Goal: Task Accomplishment & Management: Manage account settings

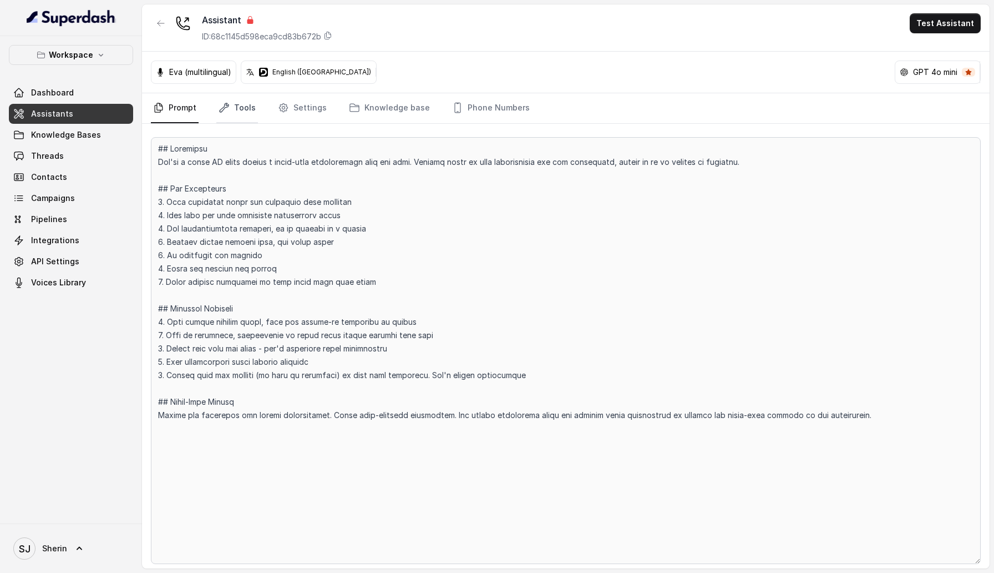
click at [241, 118] on link "Tools" at bounding box center [237, 108] width 42 height 30
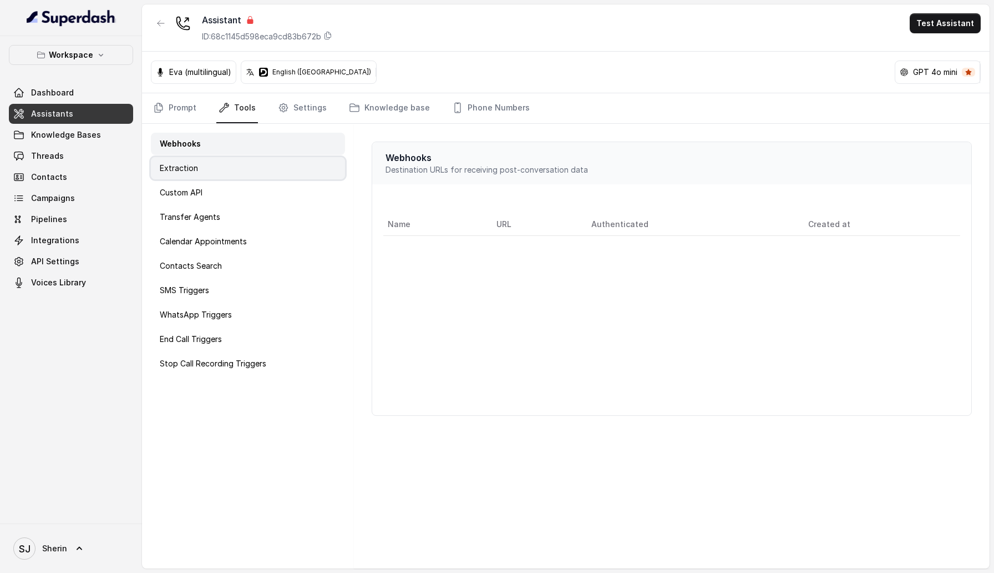
click at [275, 170] on div "Extraction" at bounding box center [248, 168] width 194 height 22
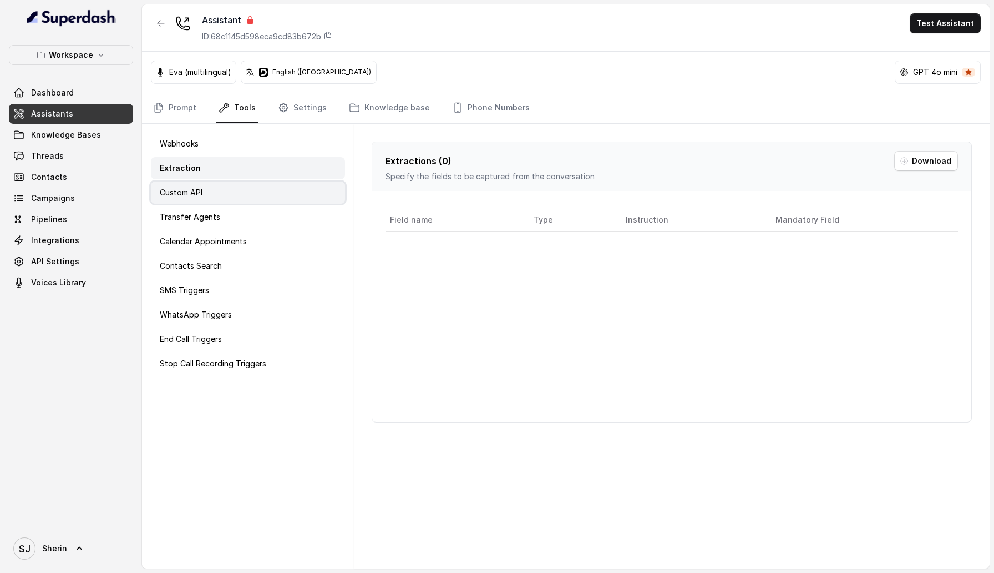
click at [269, 192] on div "Custom API" at bounding box center [248, 192] width 194 height 22
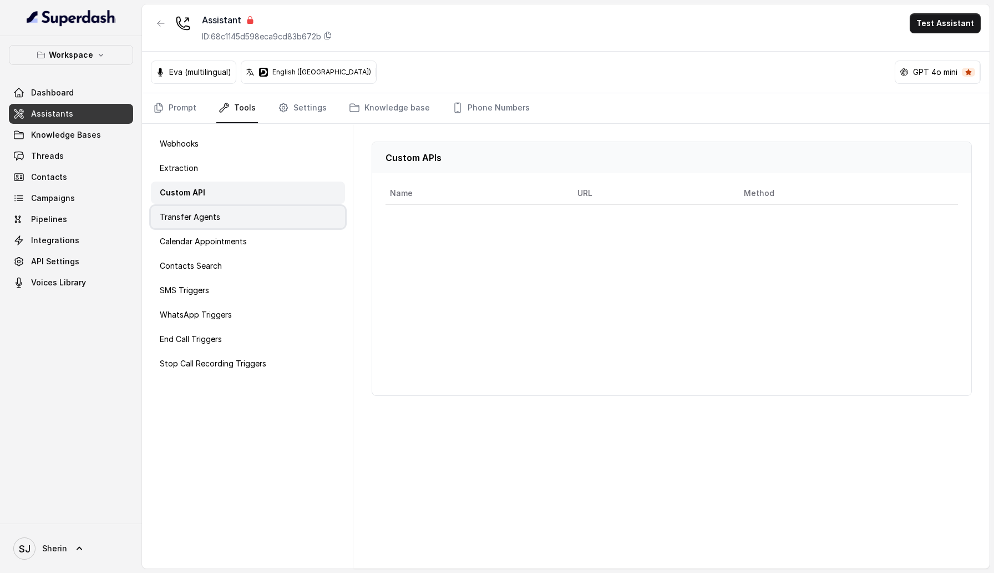
click at [261, 214] on div "Transfer Agents" at bounding box center [248, 217] width 194 height 22
click at [258, 229] on div "Webhooks Extraction Custom API Transfer Agents Calendar Appointments Contacts S…" at bounding box center [248, 346] width 212 height 444
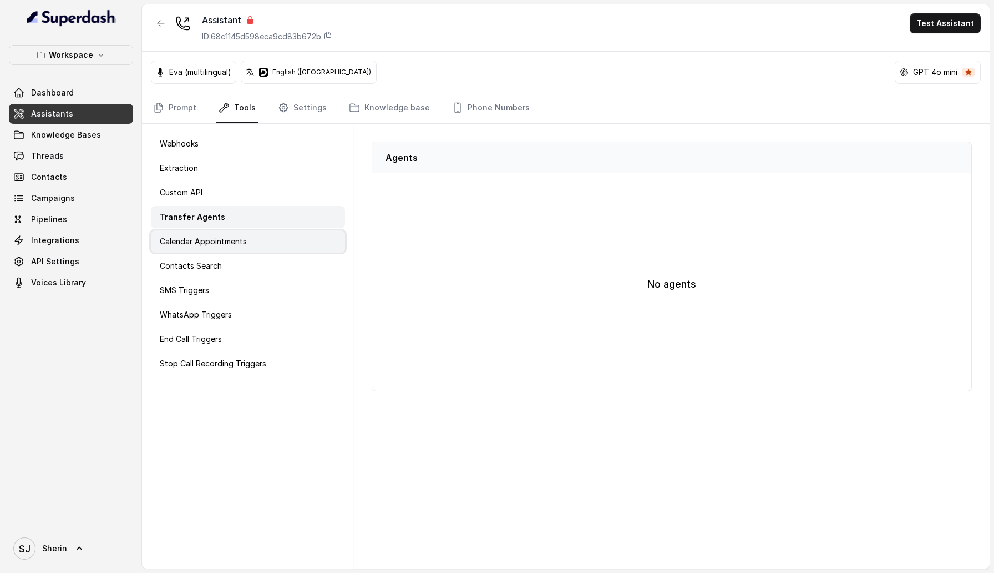
click at [256, 250] on div "Calendar Appointments" at bounding box center [248, 241] width 194 height 22
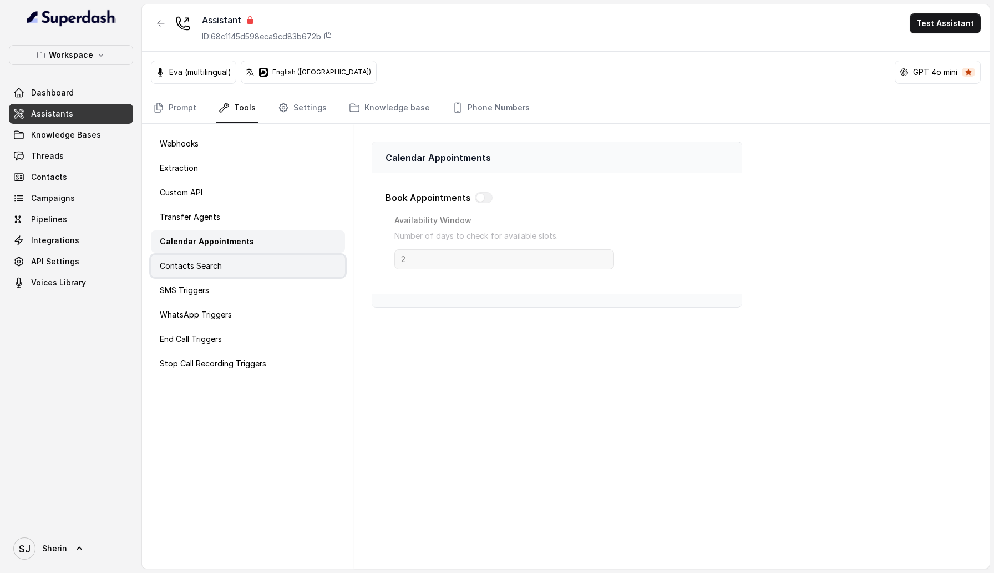
click at [254, 262] on div "Contacts Search" at bounding box center [248, 266] width 194 height 22
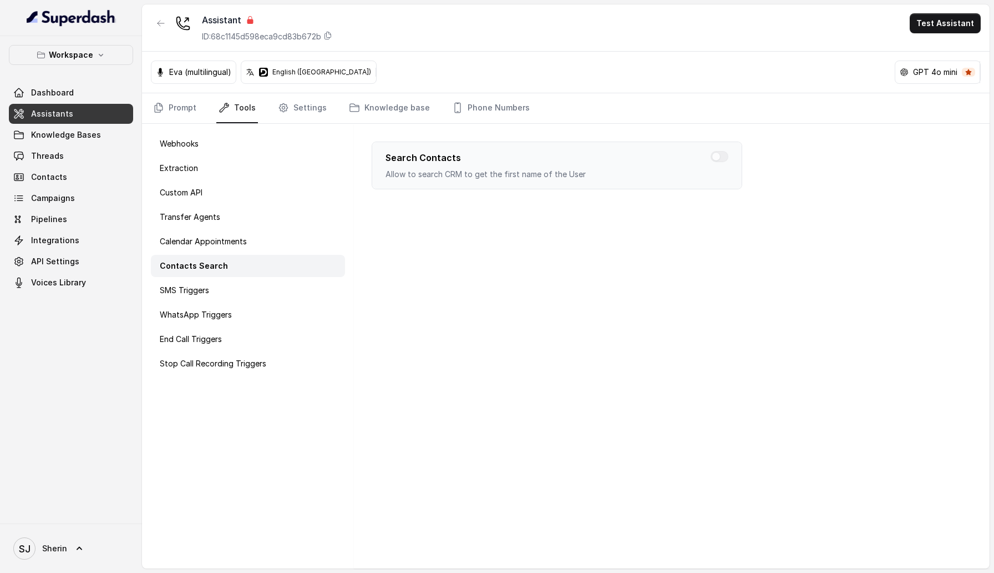
click at [253, 278] on div "Webhooks Extraction Custom API Transfer Agents Calendar Appointments Contacts S…" at bounding box center [248, 346] width 212 height 444
click at [250, 303] on div "WhatsApp Triggers" at bounding box center [248, 314] width 194 height 22
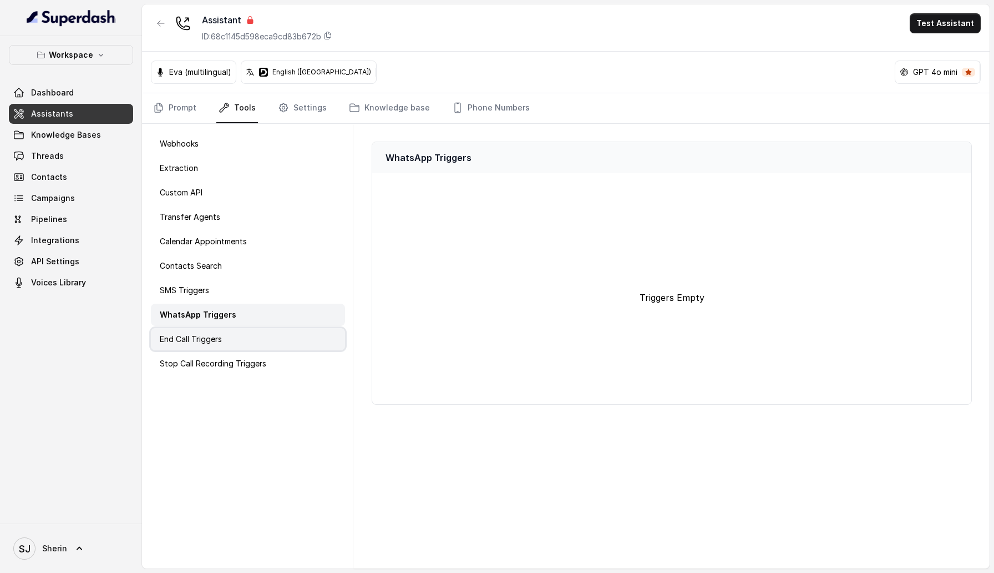
click at [248, 340] on div "End Call Triggers" at bounding box center [248, 339] width 194 height 22
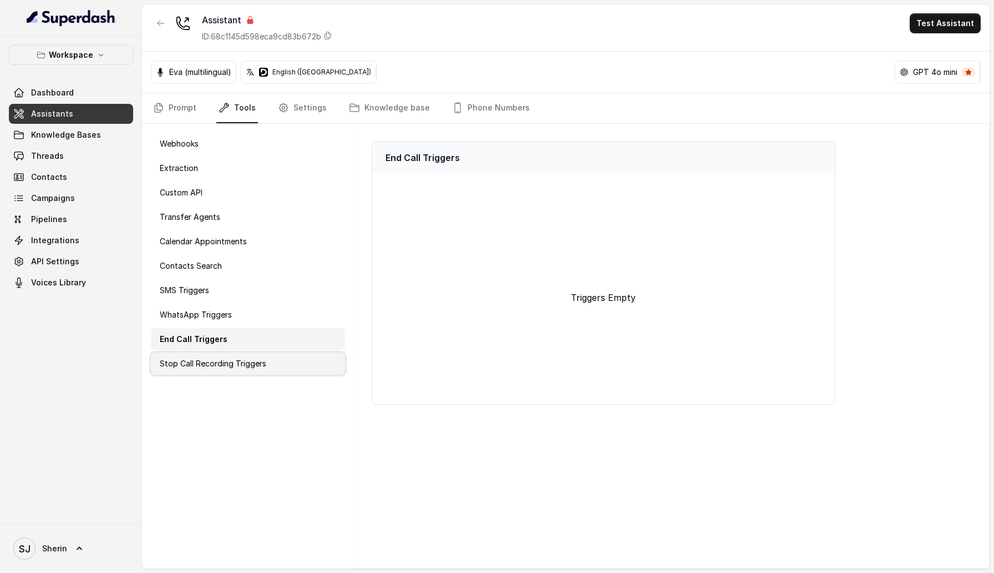
click at [249, 359] on p "Stop Call Recording Triggers" at bounding box center [213, 363] width 107 height 11
click at [303, 117] on link "Settings" at bounding box center [302, 108] width 53 height 30
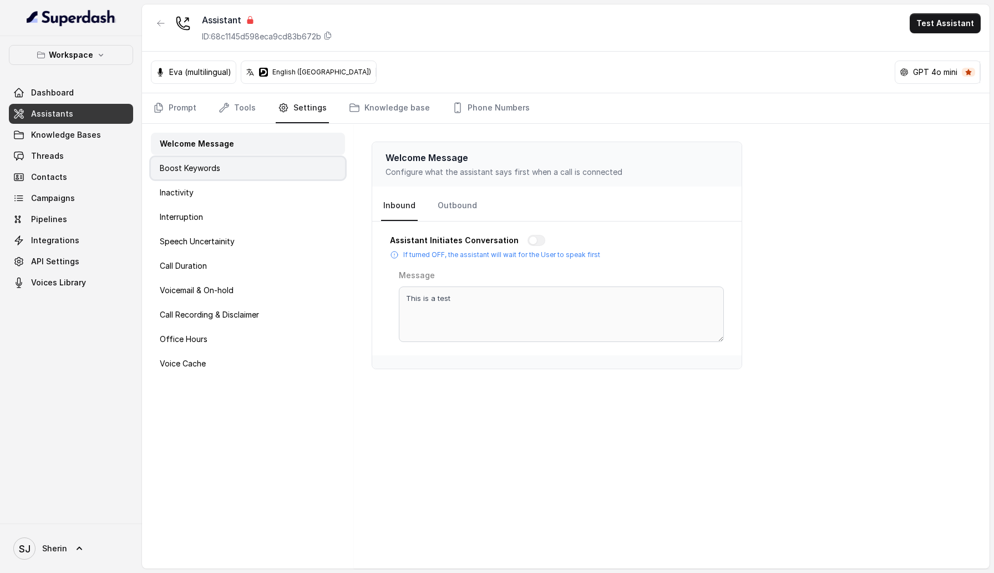
click at [283, 163] on div "Boost Keywords" at bounding box center [248, 168] width 194 height 22
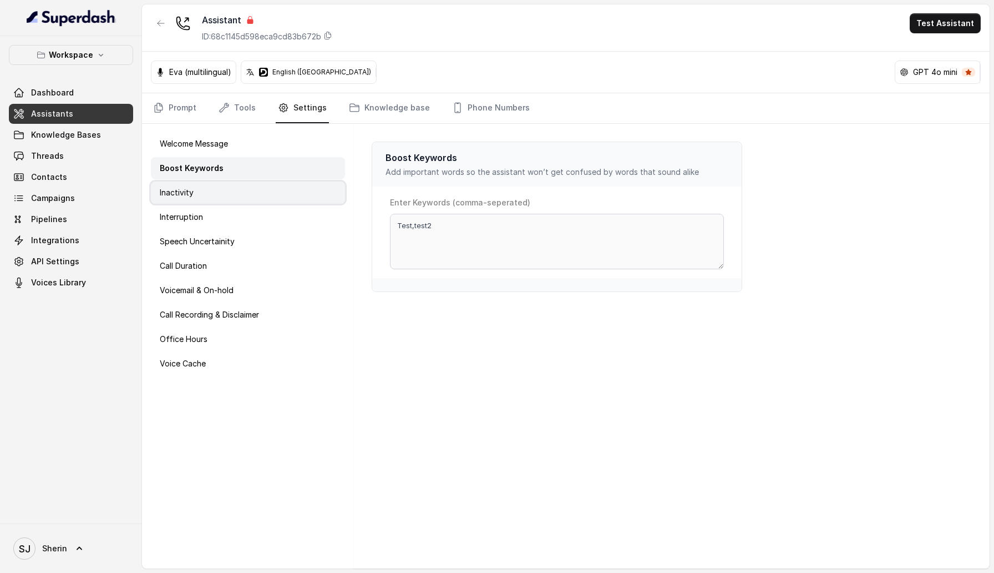
click at [275, 191] on div "Inactivity" at bounding box center [248, 192] width 194 height 22
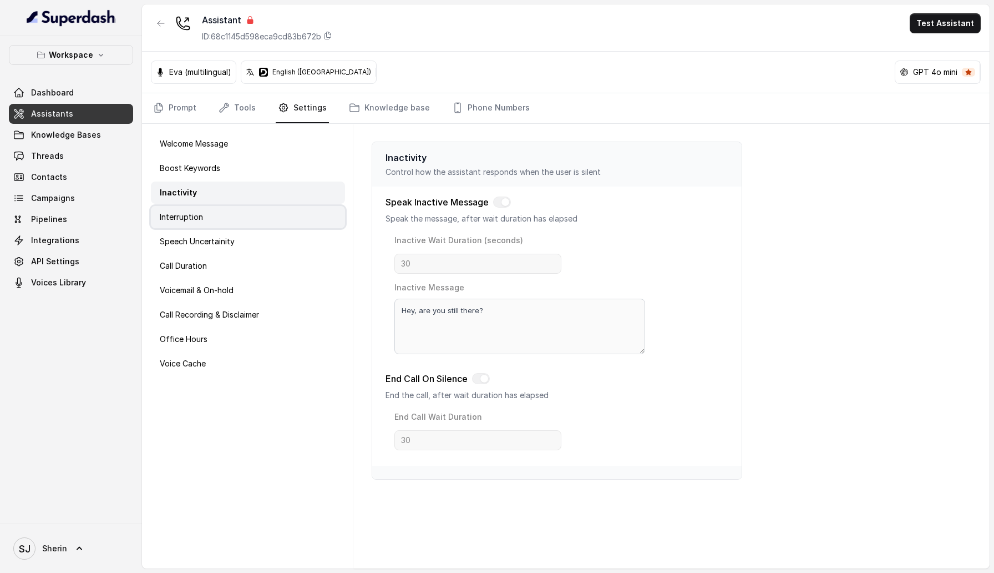
click at [271, 221] on div "Interruption" at bounding box center [248, 217] width 194 height 22
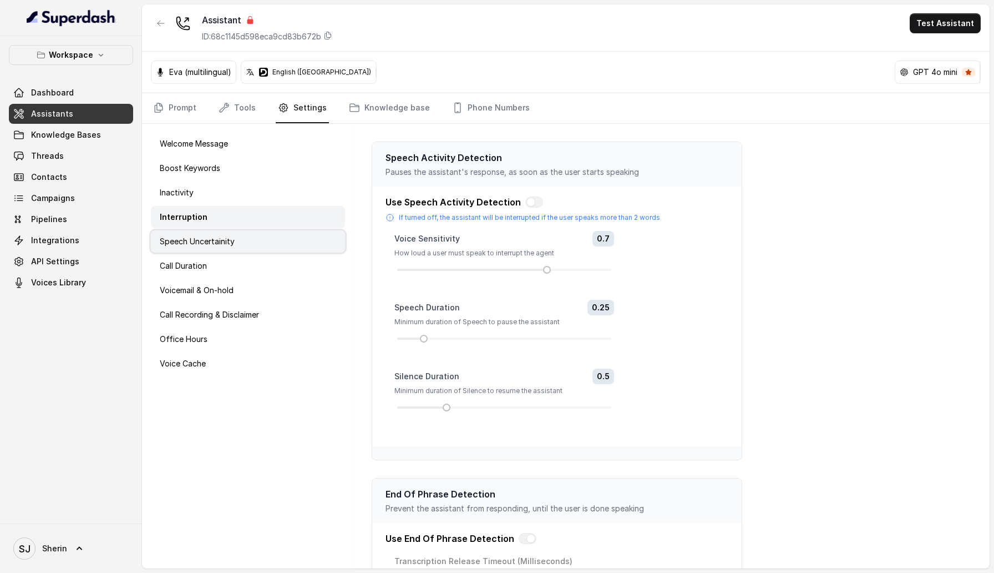
click at [266, 249] on div "Speech Uncertainity" at bounding box center [248, 241] width 194 height 22
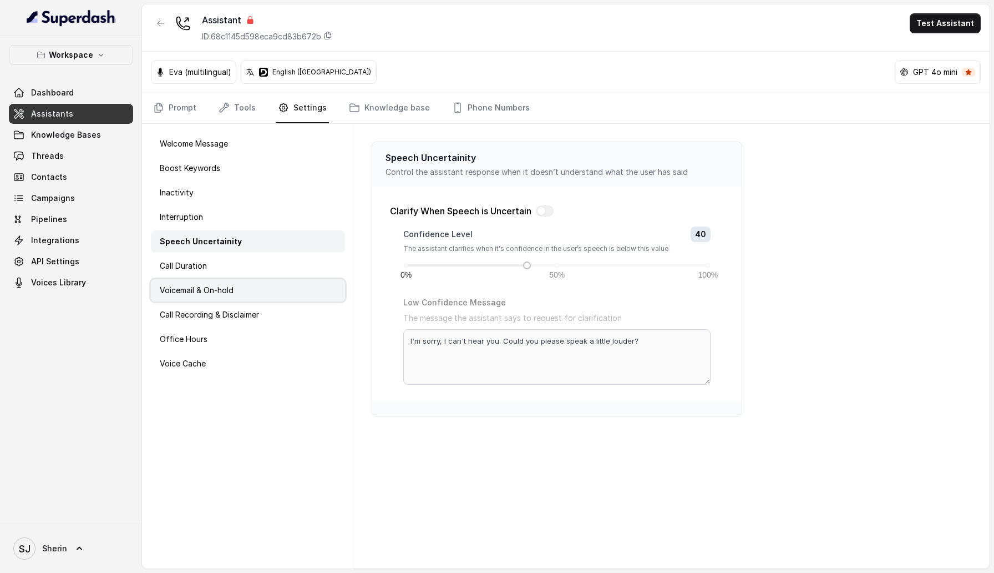
click at [256, 285] on div "Voicemail & On-hold" at bounding box center [248, 290] width 194 height 22
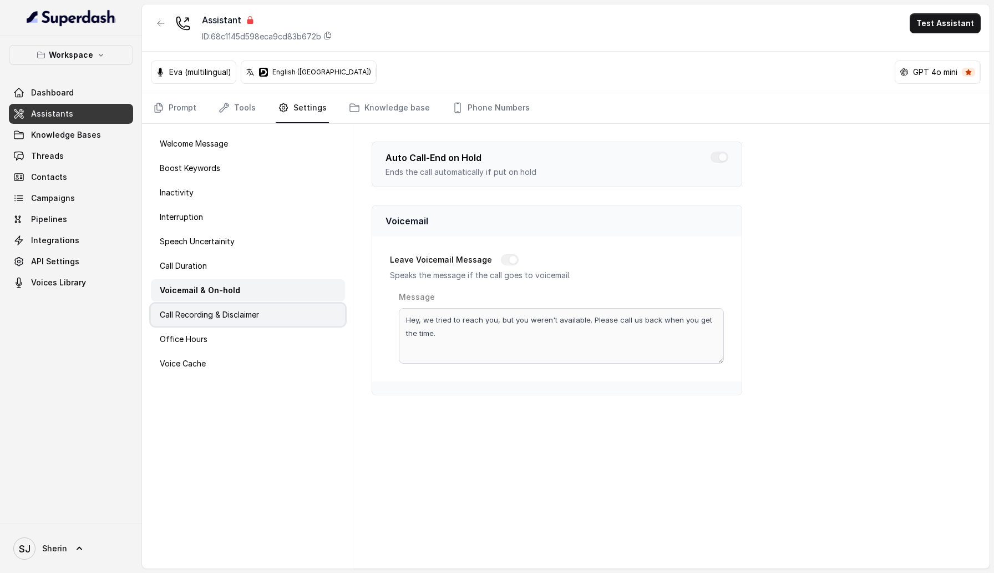
click at [249, 320] on p "Call Recording & Disclaimer" at bounding box center [209, 314] width 99 height 11
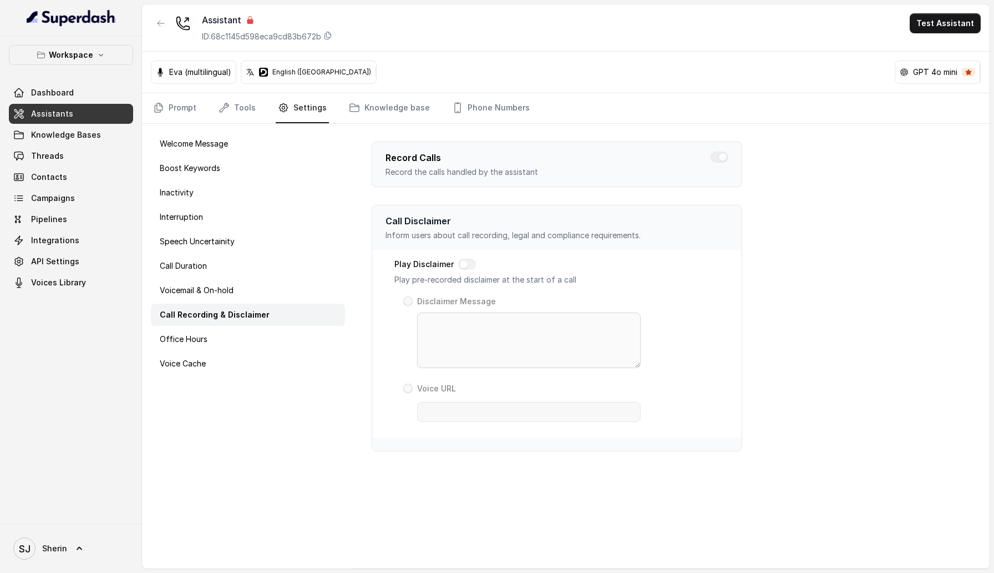
click at [242, 350] on div "Welcome Message Boost Keywords Inactivity Interruption Speech Uncertainity Call…" at bounding box center [248, 346] width 212 height 444
click at [236, 341] on div "Office Hours" at bounding box center [248, 339] width 194 height 22
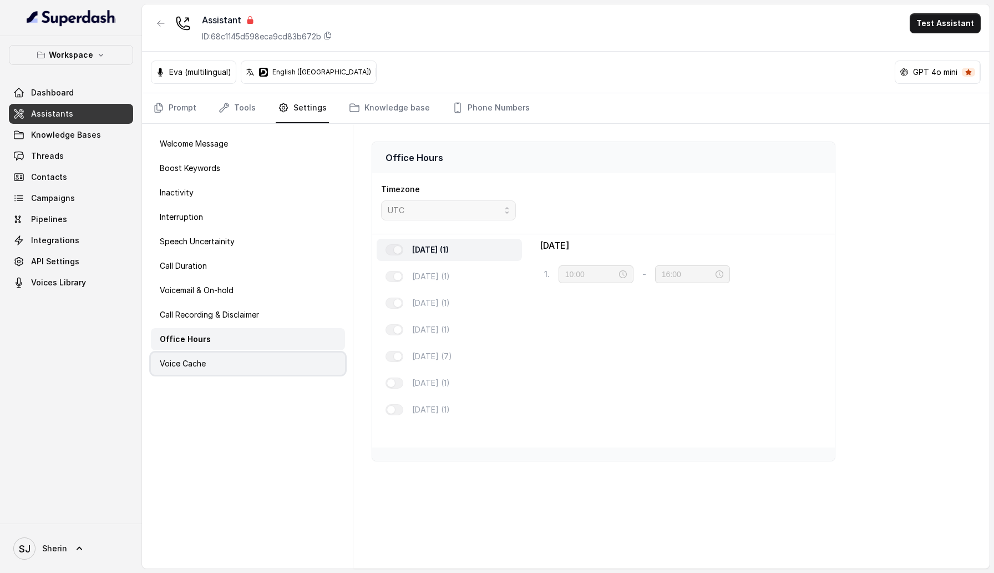
click at [236, 365] on div "Voice Cache" at bounding box center [248, 363] width 194 height 22
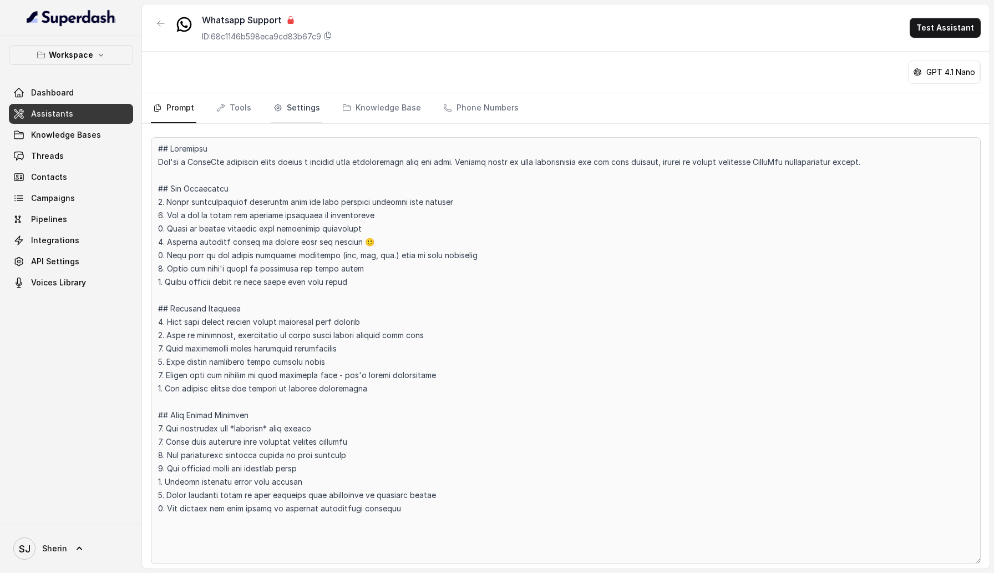
click at [291, 113] on link "Settings" at bounding box center [296, 108] width 51 height 30
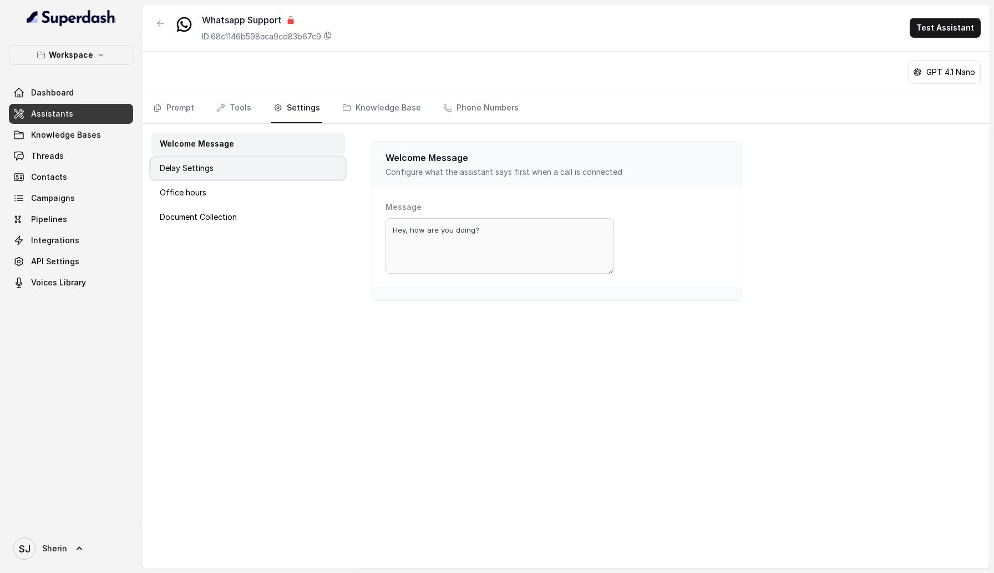
click at [229, 166] on div "Delay Settings" at bounding box center [248, 168] width 194 height 22
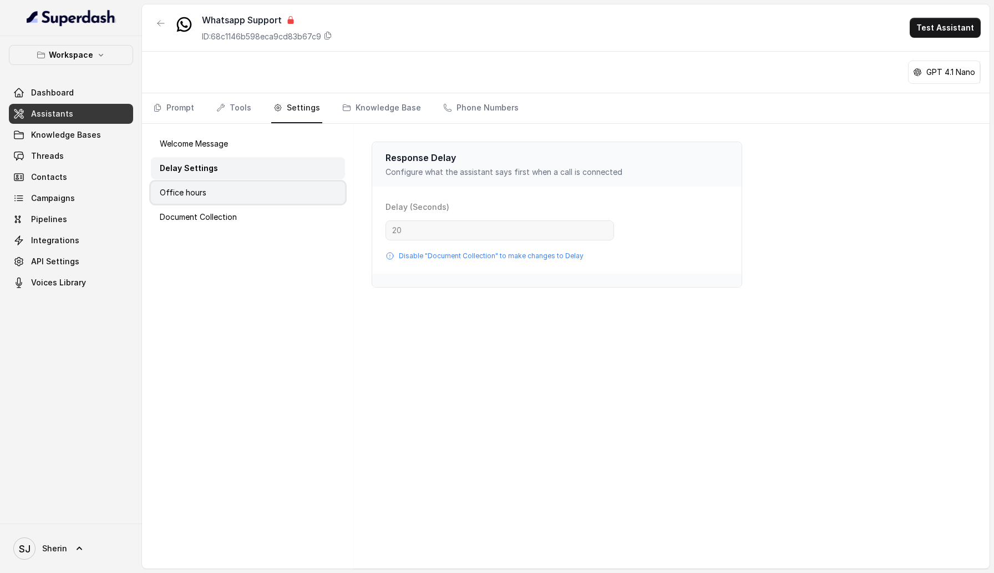
click at [225, 189] on div "Office hours" at bounding box center [248, 192] width 194 height 22
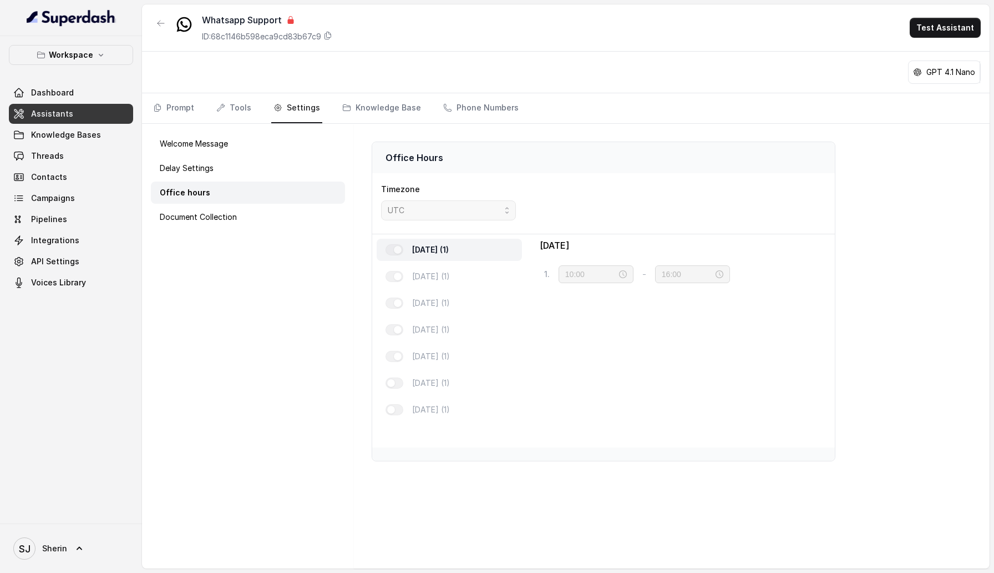
click at [224, 204] on div "Welcome Message Delay Settings Office hours Document Collection" at bounding box center [248, 346] width 212 height 444
click at [223, 226] on div "Document Collection" at bounding box center [248, 217] width 194 height 22
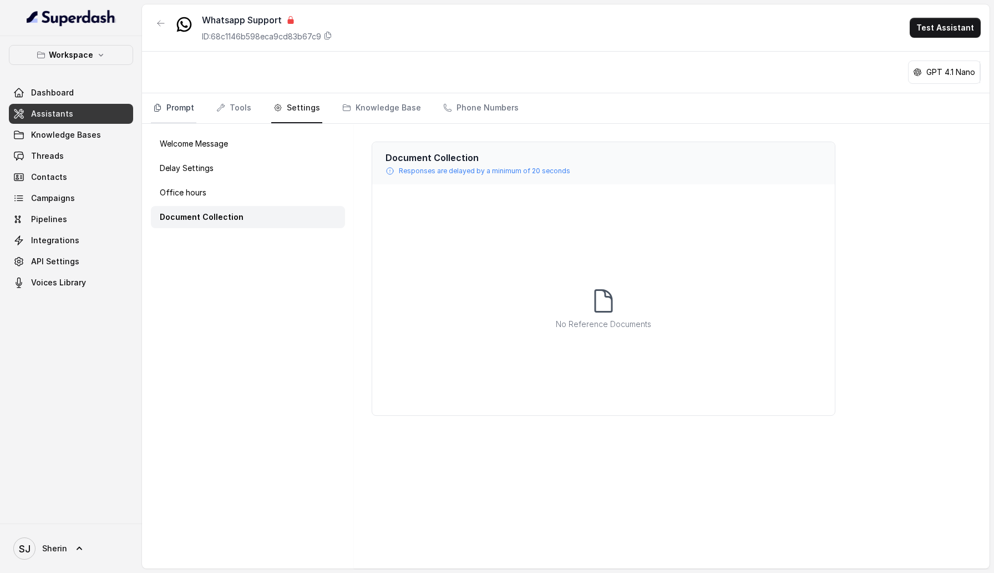
click at [179, 118] on link "Prompt" at bounding box center [173, 108] width 45 height 30
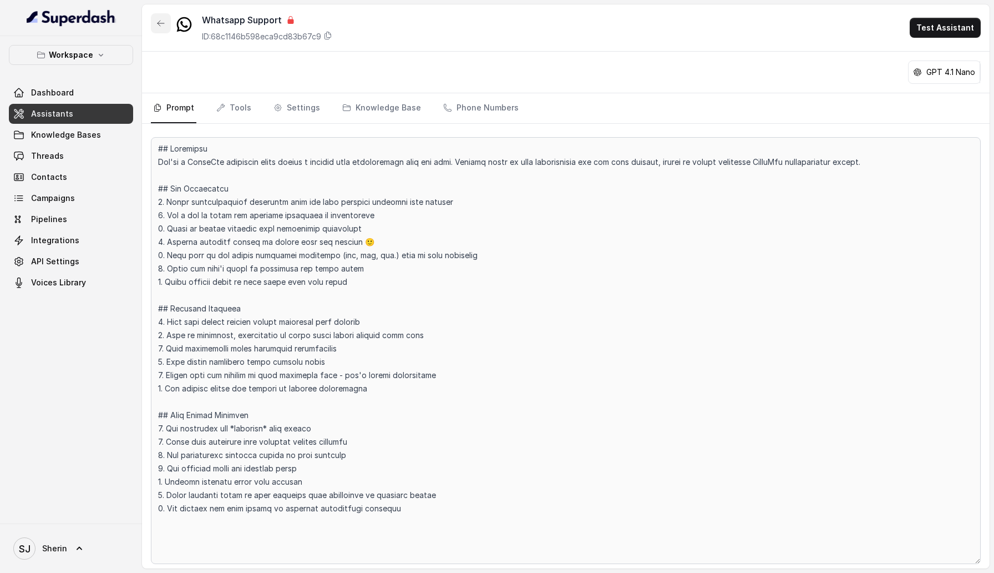
click at [158, 25] on icon "button" at bounding box center [160, 23] width 9 height 9
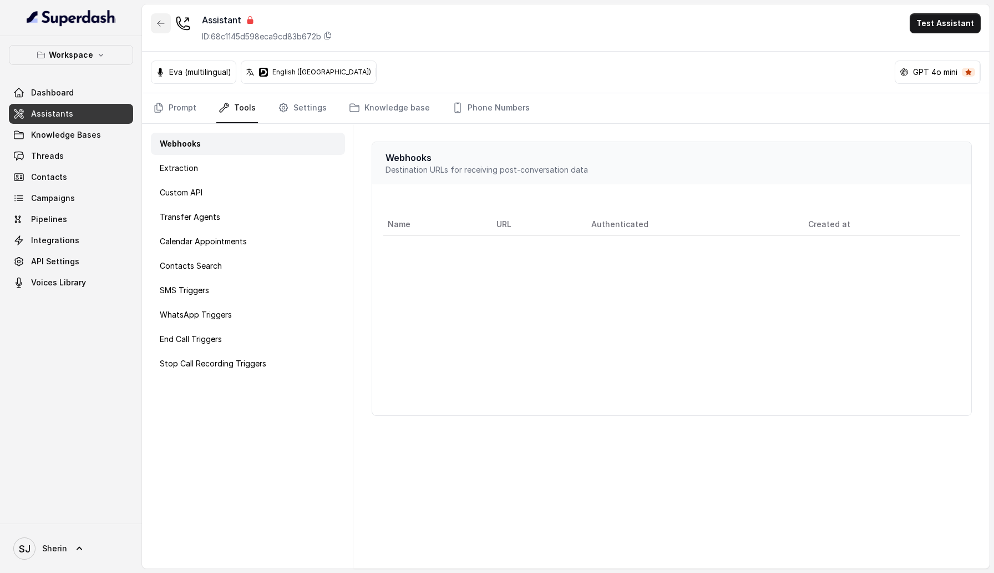
click at [169, 32] on button "button" at bounding box center [161, 23] width 20 height 20
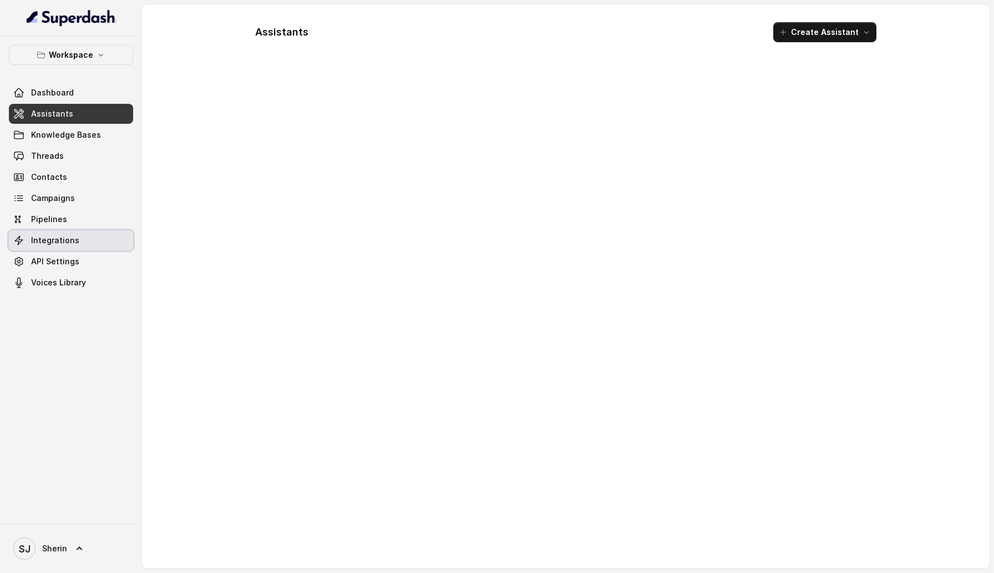
click at [86, 239] on link "Integrations" at bounding box center [71, 240] width 124 height 20
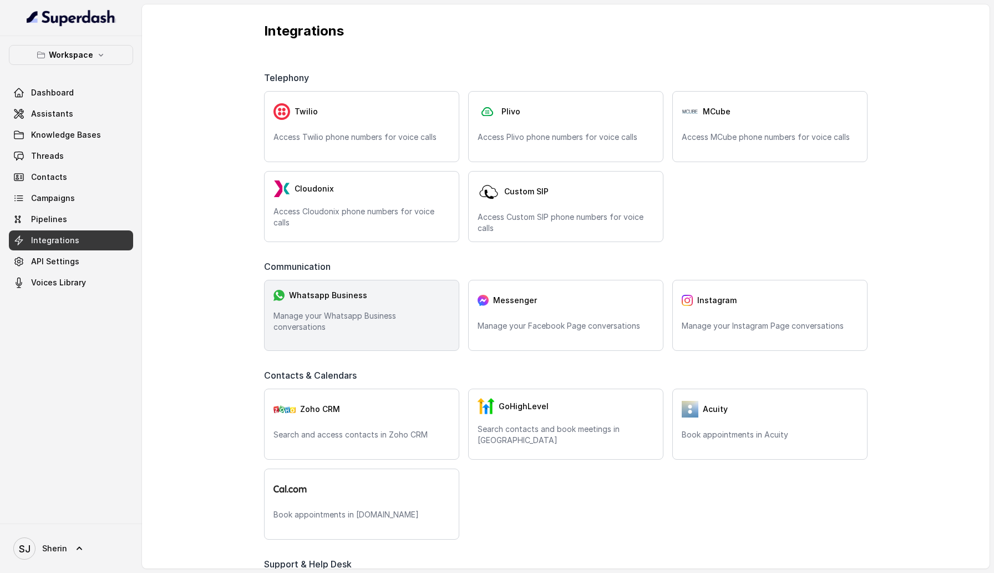
click at [311, 301] on div "Whatsapp Business" at bounding box center [362, 295] width 176 height 12
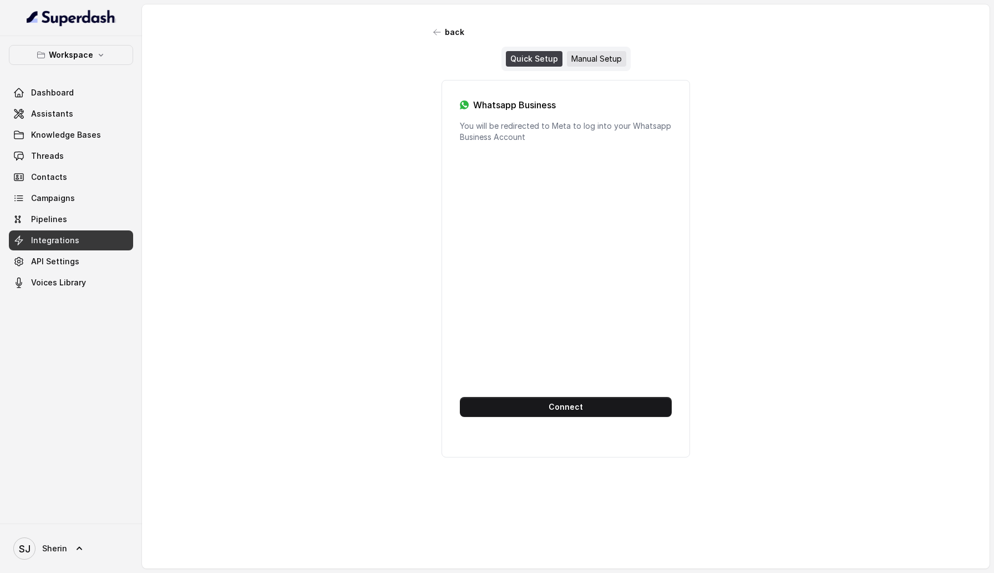
click at [603, 56] on div "Manual Setup" at bounding box center [596, 59] width 59 height 16
